Goal: Navigation & Orientation: Find specific page/section

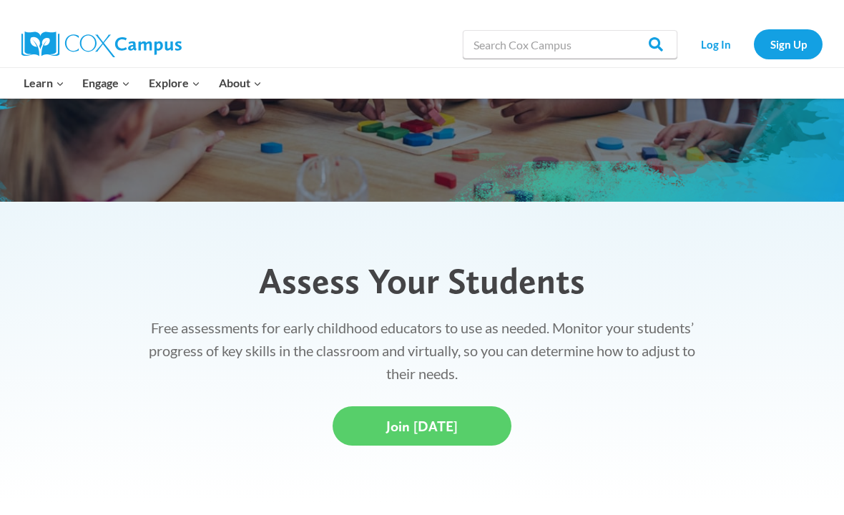
scroll to position [255, 0]
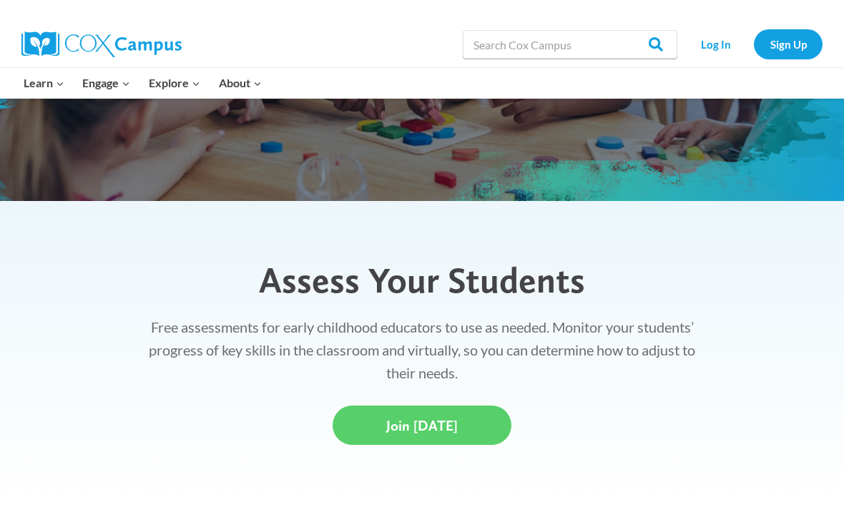
click at [717, 49] on link "Log In" at bounding box center [716, 43] width 62 height 29
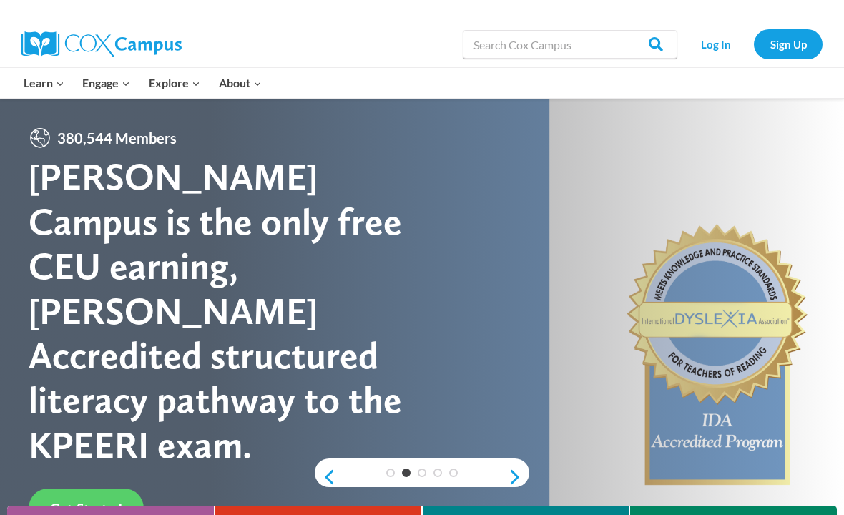
click at [719, 52] on link "Log In" at bounding box center [716, 43] width 62 height 29
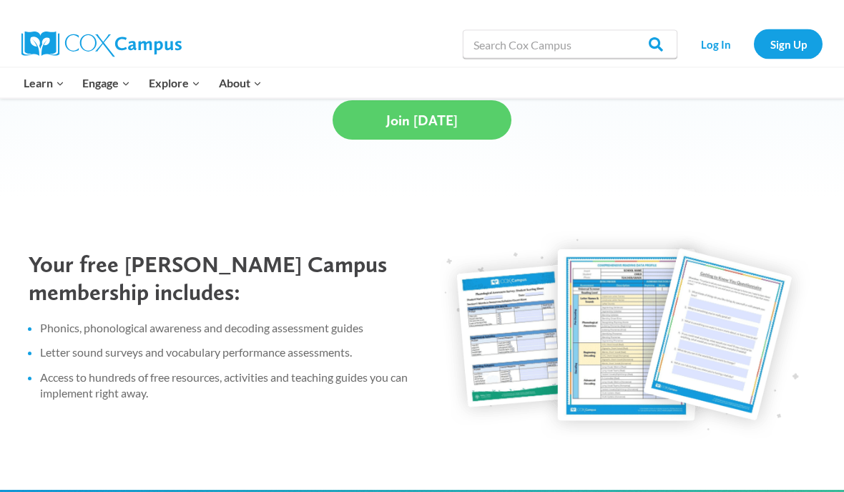
scroll to position [560, 0]
click at [425, 122] on span "Join [DATE]" at bounding box center [422, 120] width 72 height 17
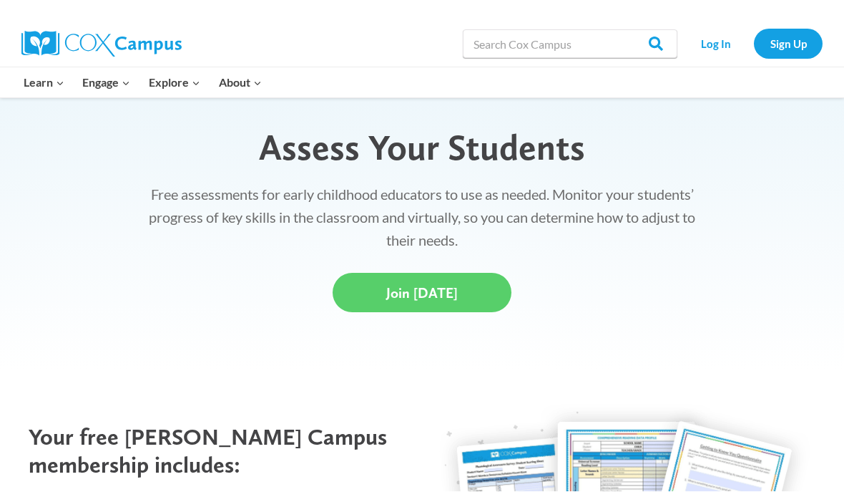
scroll to position [388, 0]
click at [408, 289] on span "Join Today" at bounding box center [422, 292] width 72 height 17
click at [722, 43] on link "Log In" at bounding box center [716, 43] width 62 height 29
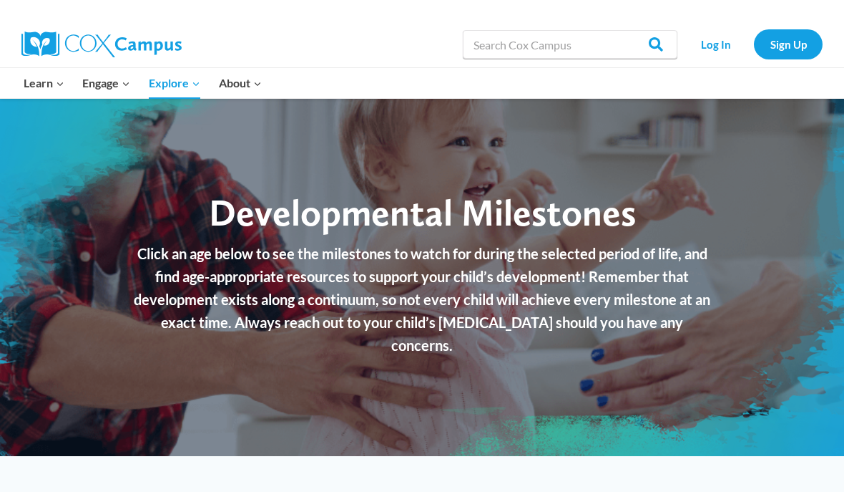
click at [0, 0] on link "Resource Library" at bounding box center [0, 0] width 0 height 0
